Goal: Transaction & Acquisition: Book appointment/travel/reservation

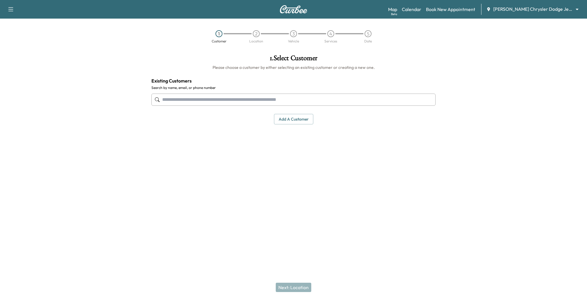
click at [556, 8] on body "Support Log Out Map Beta Calendar Book New Appointment [PERSON_NAME] Chrysler D…" at bounding box center [293, 149] width 587 height 299
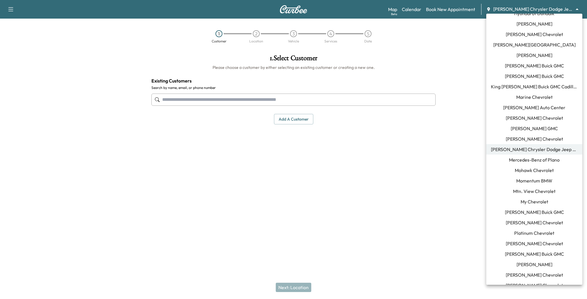
scroll to position [498, 0]
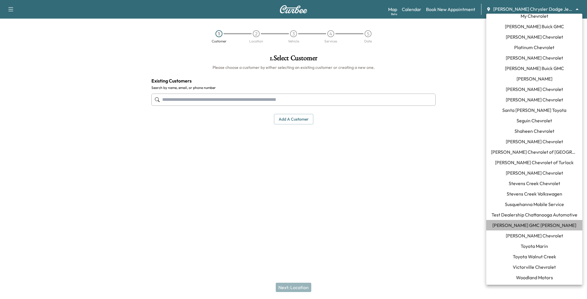
click at [528, 225] on span "[PERSON_NAME] GMC [PERSON_NAME]" at bounding box center [534, 225] width 84 height 7
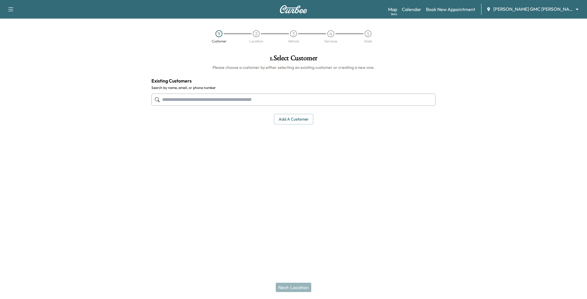
click at [432, 13] on div "Map Beta Calendar Book New Appointment [PERSON_NAME] GMC [PERSON_NAME] ********…" at bounding box center [485, 9] width 194 height 11
click at [421, 11] on link "Calendar" at bounding box center [411, 9] width 19 height 7
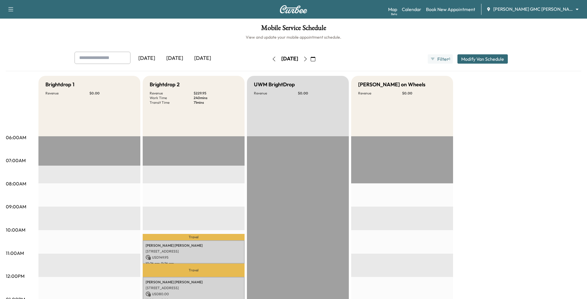
click at [308, 58] on icon "button" at bounding box center [305, 59] width 5 height 5
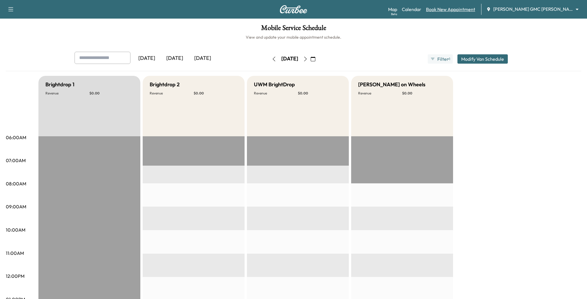
click at [463, 8] on link "Book New Appointment" at bounding box center [450, 9] width 49 height 7
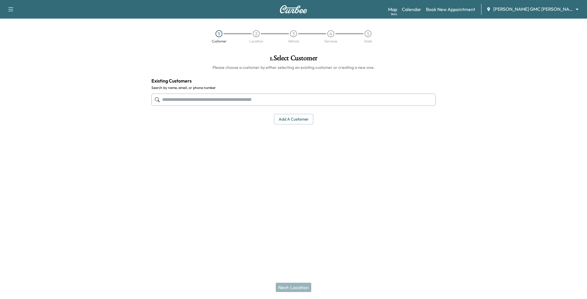
click at [277, 104] on input "text" at bounding box center [293, 100] width 284 height 12
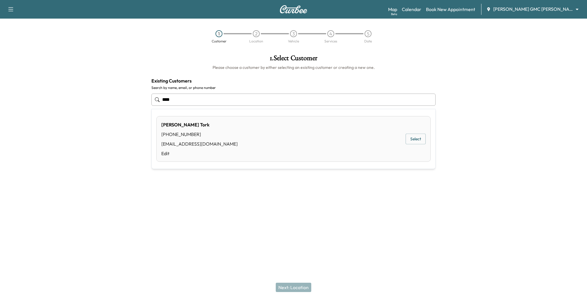
click at [413, 138] on button "Select" at bounding box center [415, 139] width 20 height 11
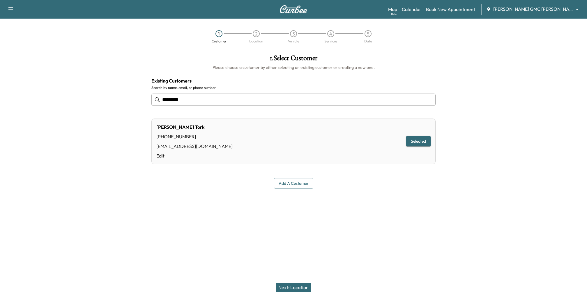
type input "*********"
click at [290, 285] on button "Next: Location" at bounding box center [294, 287] width 36 height 9
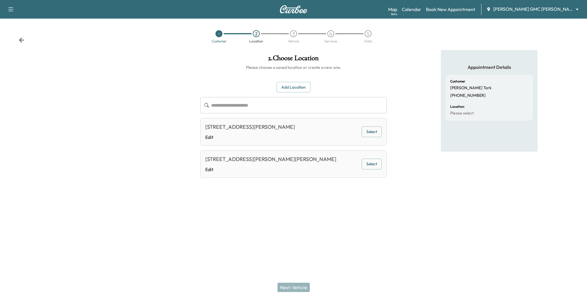
click at [366, 133] on button "Select" at bounding box center [371, 132] width 20 height 11
click at [293, 285] on button "Next: Vehicle" at bounding box center [293, 287] width 32 height 9
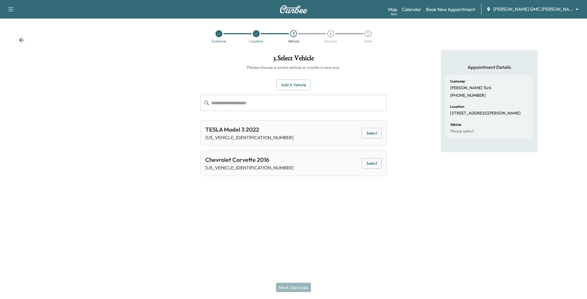
click at [371, 129] on button "Select" at bounding box center [371, 133] width 20 height 11
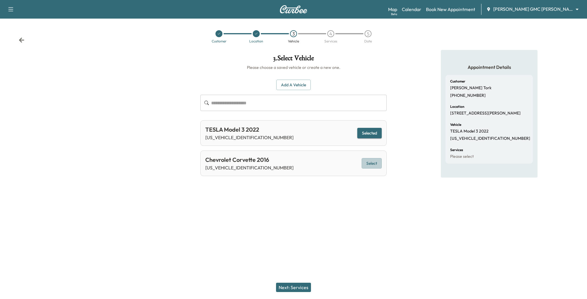
click at [371, 161] on button "Select" at bounding box center [371, 163] width 20 height 11
click at [298, 286] on button "Next: Services" at bounding box center [293, 287] width 35 height 9
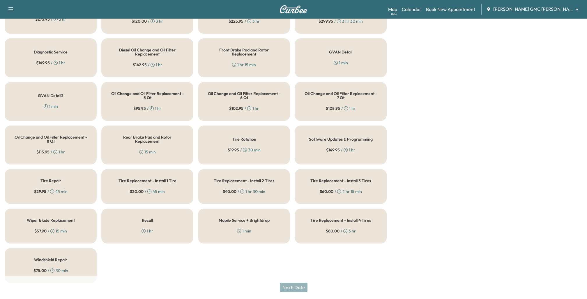
scroll to position [207, 0]
click at [150, 224] on div "Recall 1 hr" at bounding box center [147, 225] width 92 height 35
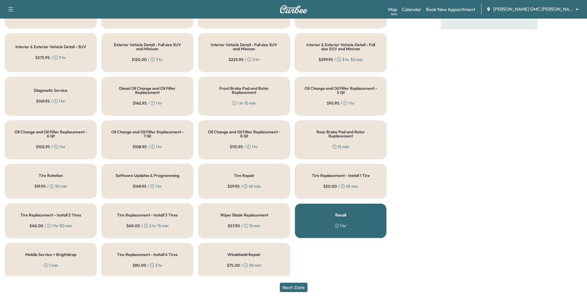
click at [290, 292] on button "Next: Date" at bounding box center [294, 287] width 28 height 9
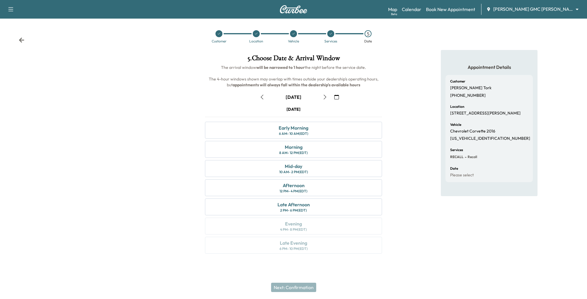
click at [402, 160] on div "Appointment Details Customer [PERSON_NAME] [PHONE_NUMBER] Location [STREET_ADDR…" at bounding box center [489, 155] width 196 height 211
click at [397, 12] on div "Beta" at bounding box center [394, 14] width 6 height 4
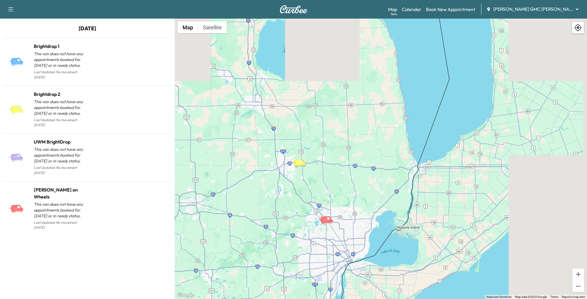
drag, startPoint x: 400, startPoint y: 136, endPoint x: 256, endPoint y: 249, distance: 183.0
click at [256, 249] on div "To activate drag with keyboard, press Alt + Enter. Once in keyboard drag state,…" at bounding box center [381, 159] width 412 height 281
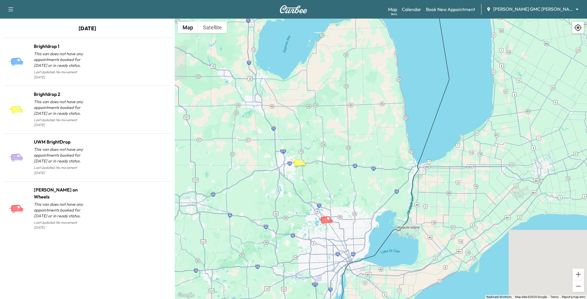
click at [428, 15] on div "Support Log Out Map Beta Calendar Book New Appointment [PERSON_NAME] GMC [PERSO…" at bounding box center [293, 9] width 587 height 19
click at [421, 13] on link "Calendar" at bounding box center [411, 9] width 19 height 7
